Goal: Task Accomplishment & Management: Use online tool/utility

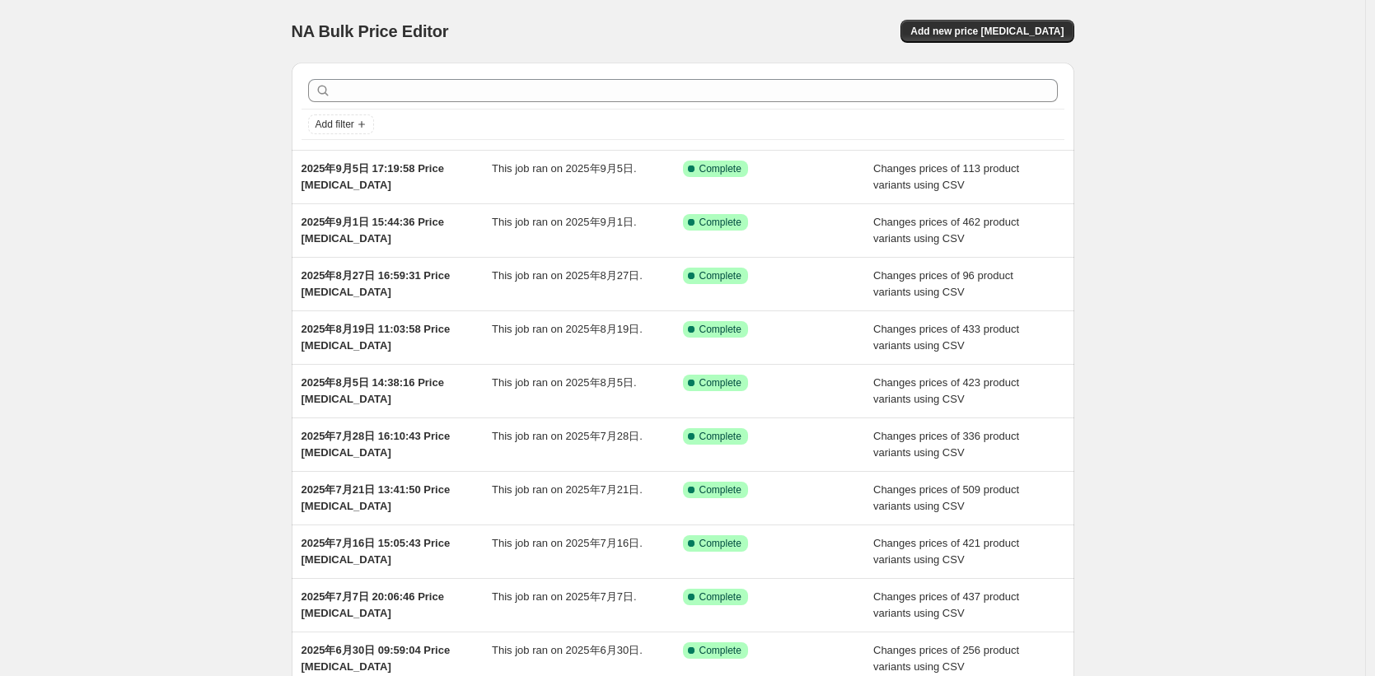
click at [1209, 141] on div "NA Bulk Price Editor. This page is ready NA Bulk Price Editor Add new price [ME…" at bounding box center [682, 424] width 1365 height 849
click at [1222, 201] on div "NA Bulk Price Editor. This page is ready NA Bulk Price Editor Add new price [ME…" at bounding box center [682, 424] width 1365 height 849
click at [1236, 350] on div "NA Bulk Price Editor. This page is ready NA Bulk Price Editor Add new price [ME…" at bounding box center [682, 424] width 1365 height 849
click at [988, 31] on span "Add new price [MEDICAL_DATA]" at bounding box center [986, 31] width 153 height 13
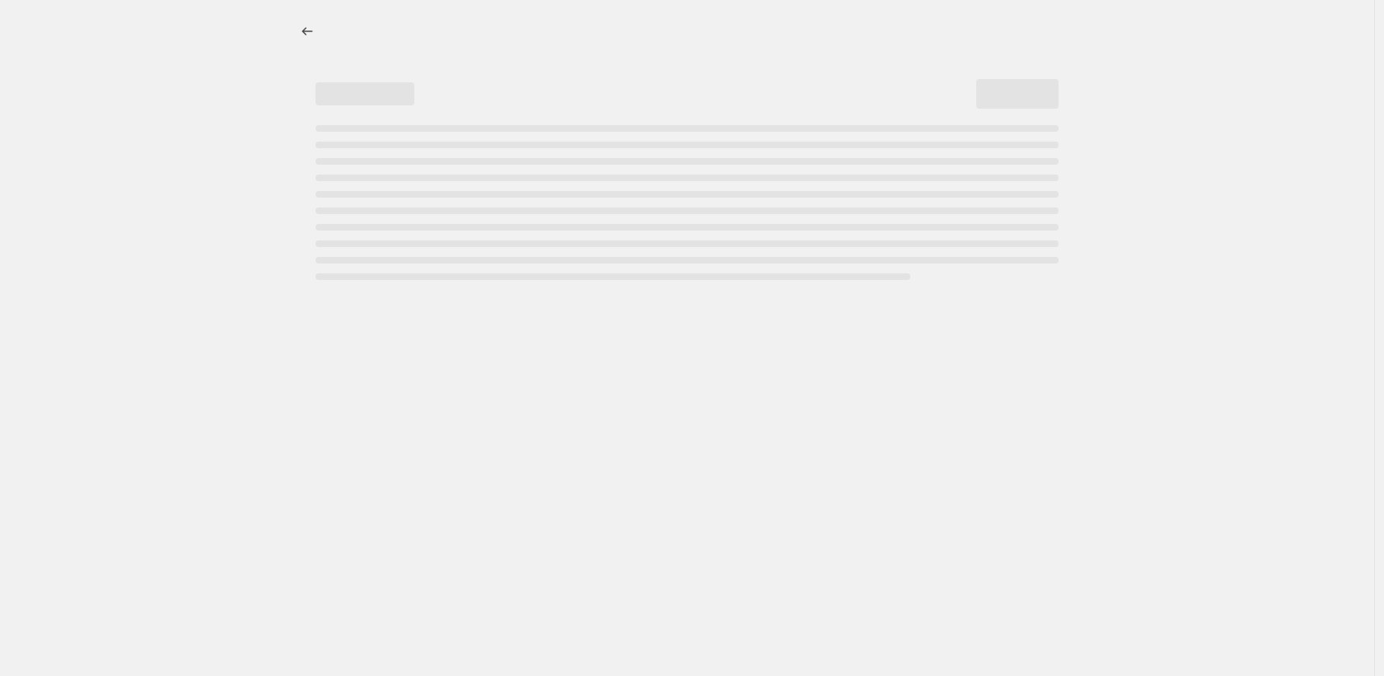
select select "percentage"
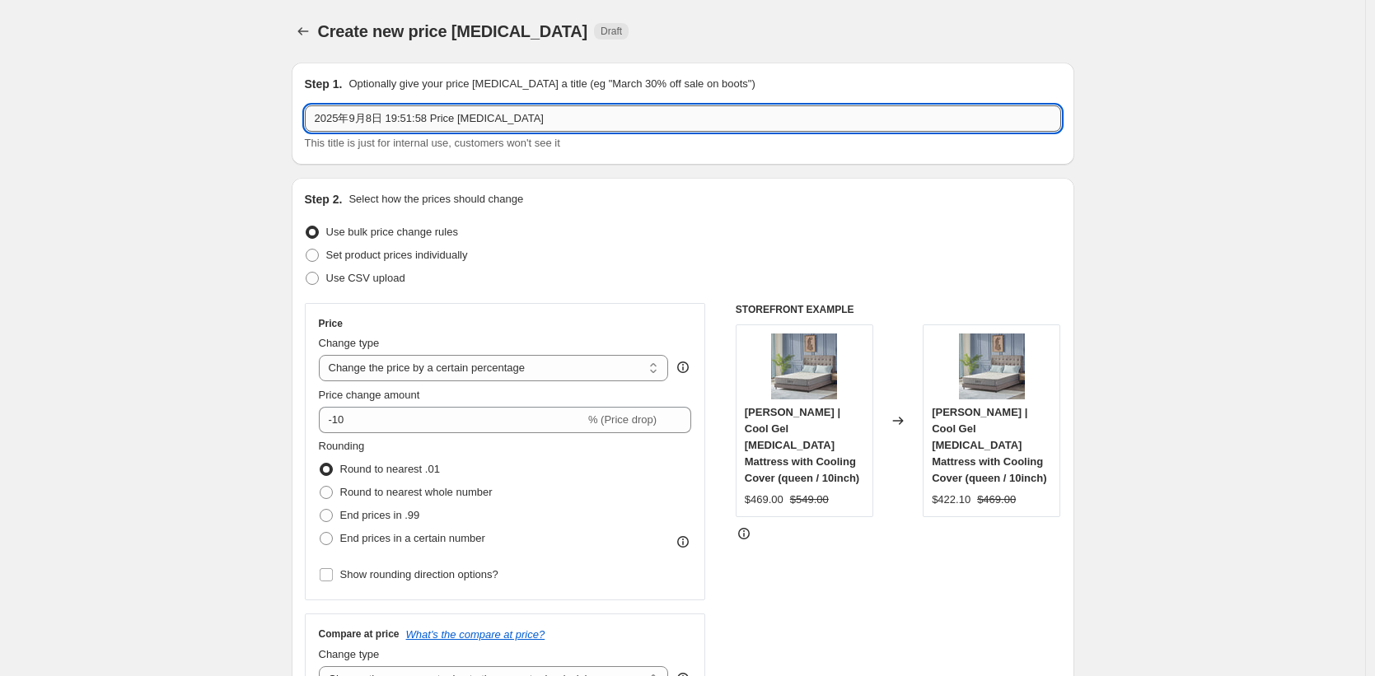
click at [545, 115] on input "2025年9月8日 19:51:58 Price [MEDICAL_DATA]" at bounding box center [683, 118] width 756 height 26
click at [584, 120] on input "2025年9月8日 19:51:58 Price [MEDICAL_DATA]" at bounding box center [683, 118] width 756 height 26
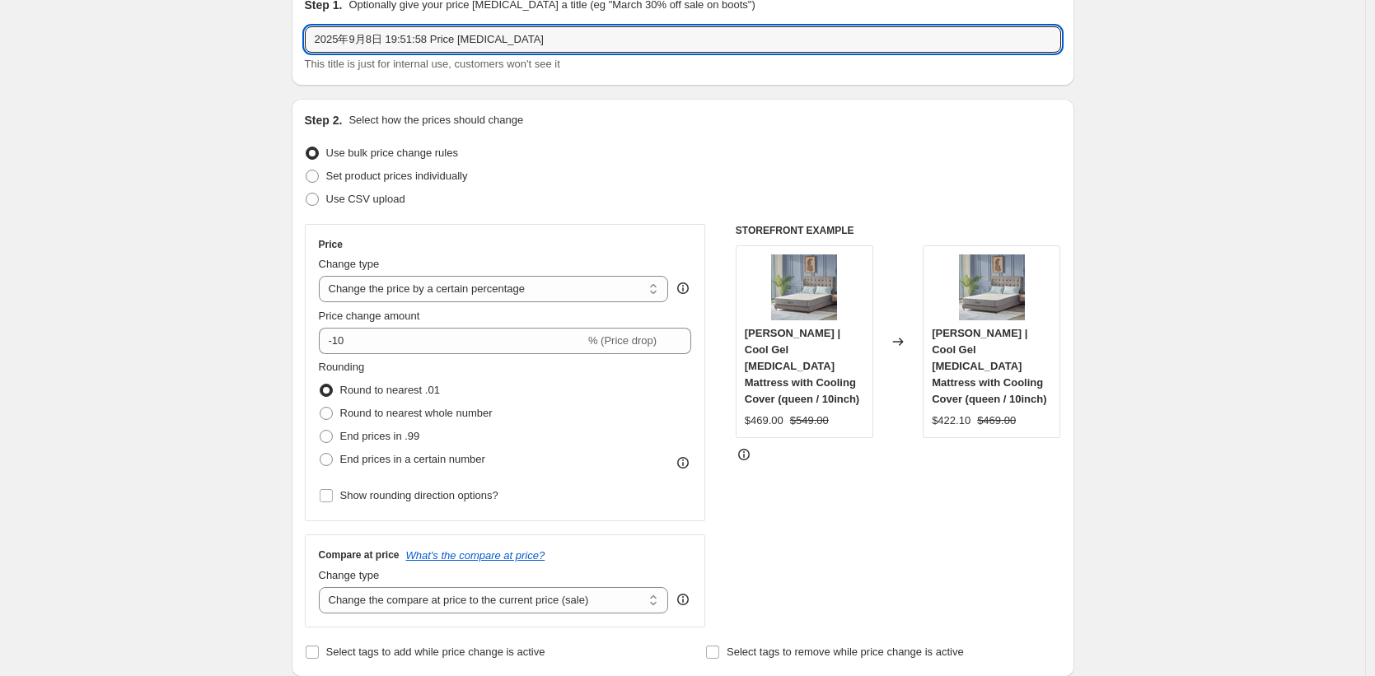
scroll to position [80, 0]
click at [389, 200] on span "Use CSV upload" at bounding box center [365, 198] width 79 height 12
click at [306, 193] on input "Use CSV upload" at bounding box center [306, 192] width 1 height 1
radio input "true"
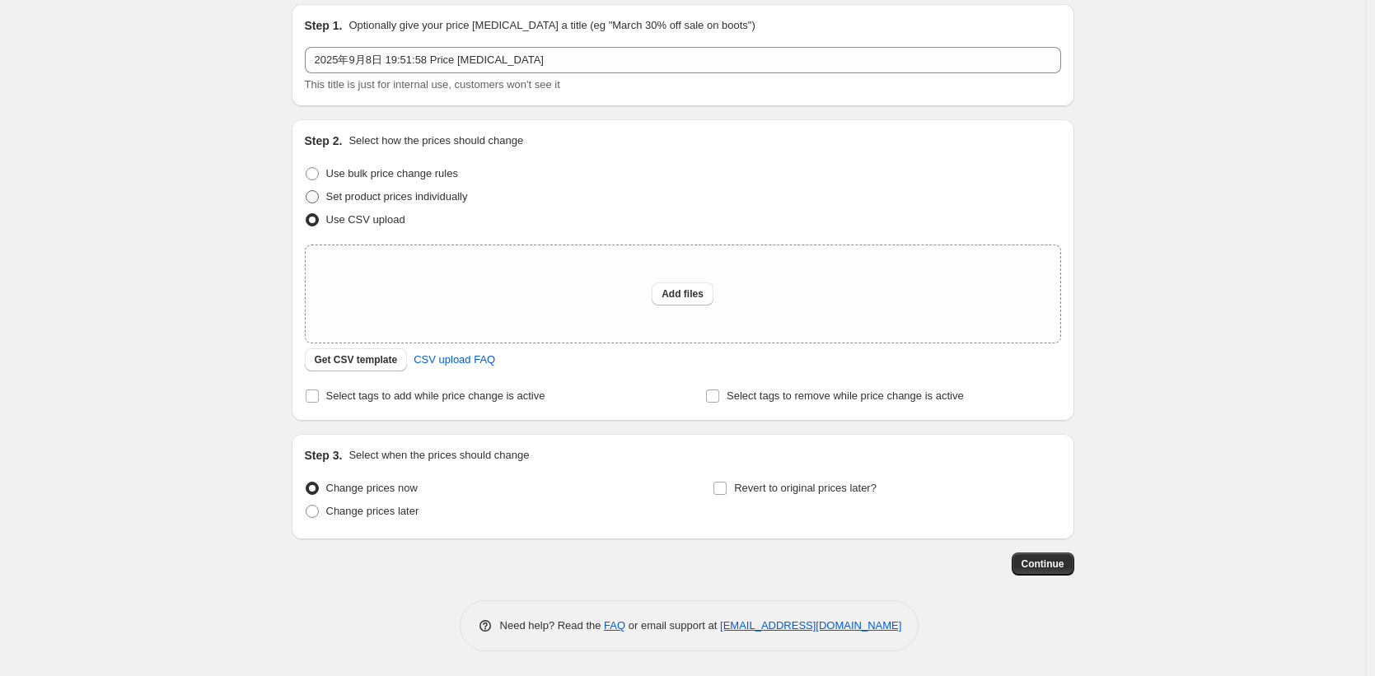
scroll to position [58, 0]
click at [384, 364] on span "Get CSV template" at bounding box center [356, 359] width 83 height 13
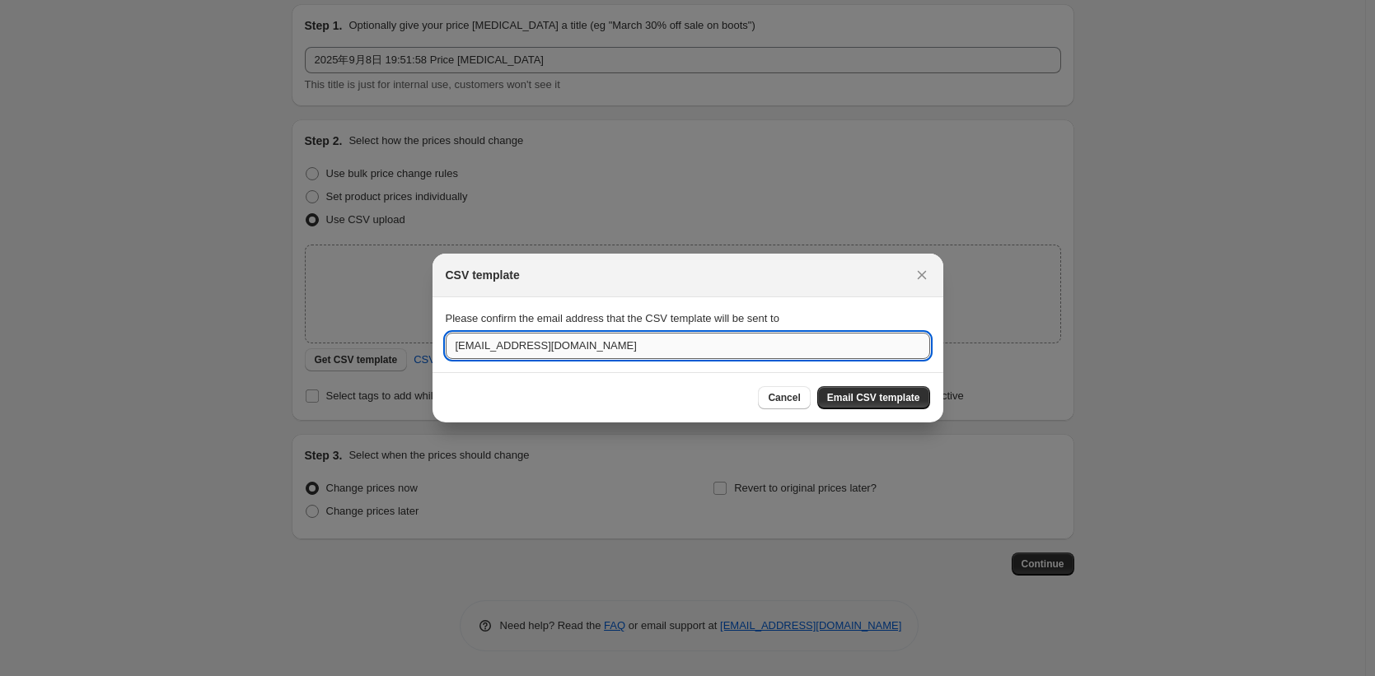
click at [550, 346] on input "[EMAIL_ADDRESS][DOMAIN_NAME]" at bounding box center [688, 346] width 484 height 26
click at [890, 397] on span "Email CSV template" at bounding box center [873, 397] width 93 height 13
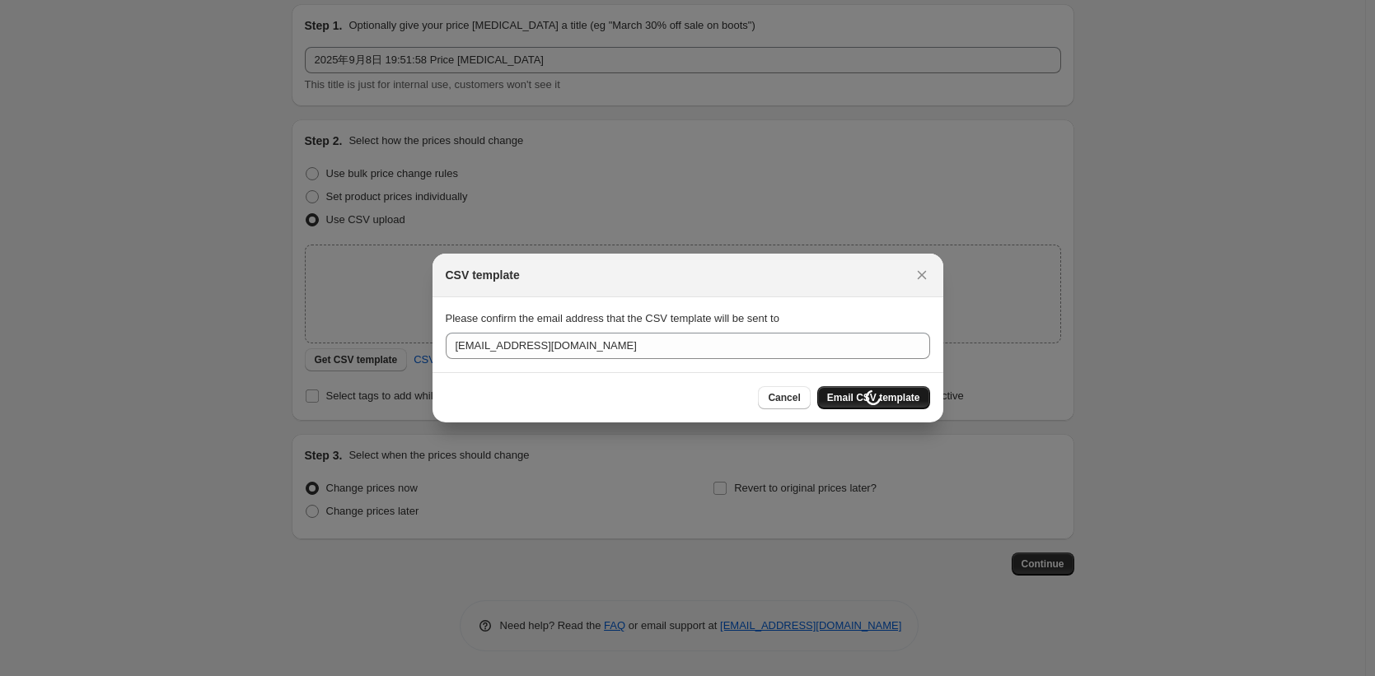
scroll to position [58, 0]
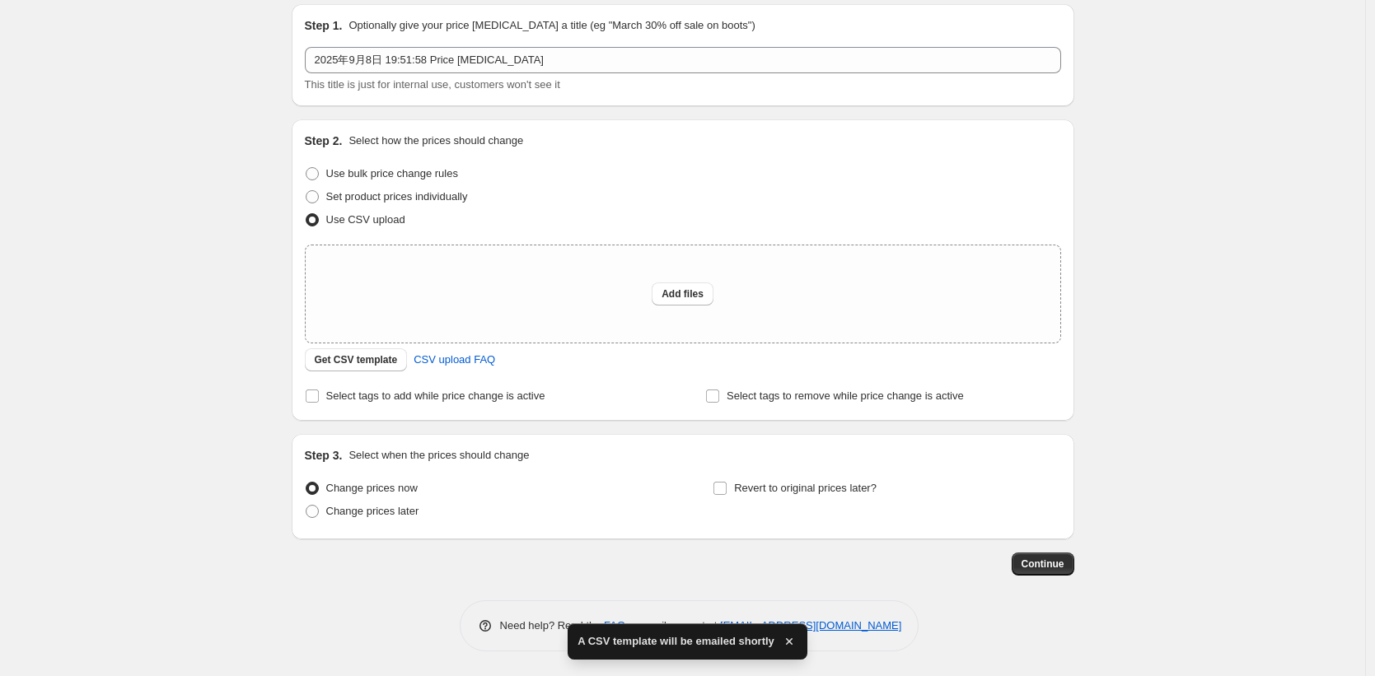
click at [1258, 114] on div "Create new price [MEDICAL_DATA]. This page is ready Create new price [MEDICAL_D…" at bounding box center [682, 309] width 1365 height 735
